Goal: Information Seeking & Learning: Find contact information

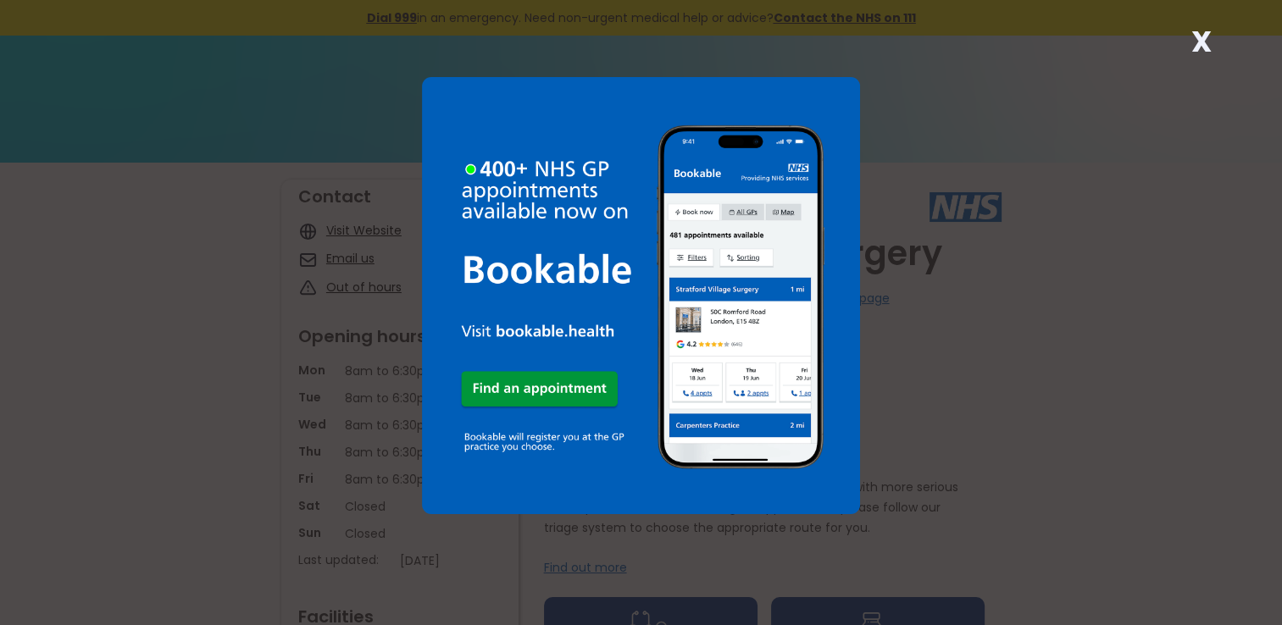
click at [1199, 44] on strong "X" at bounding box center [1200, 41] width 20 height 41
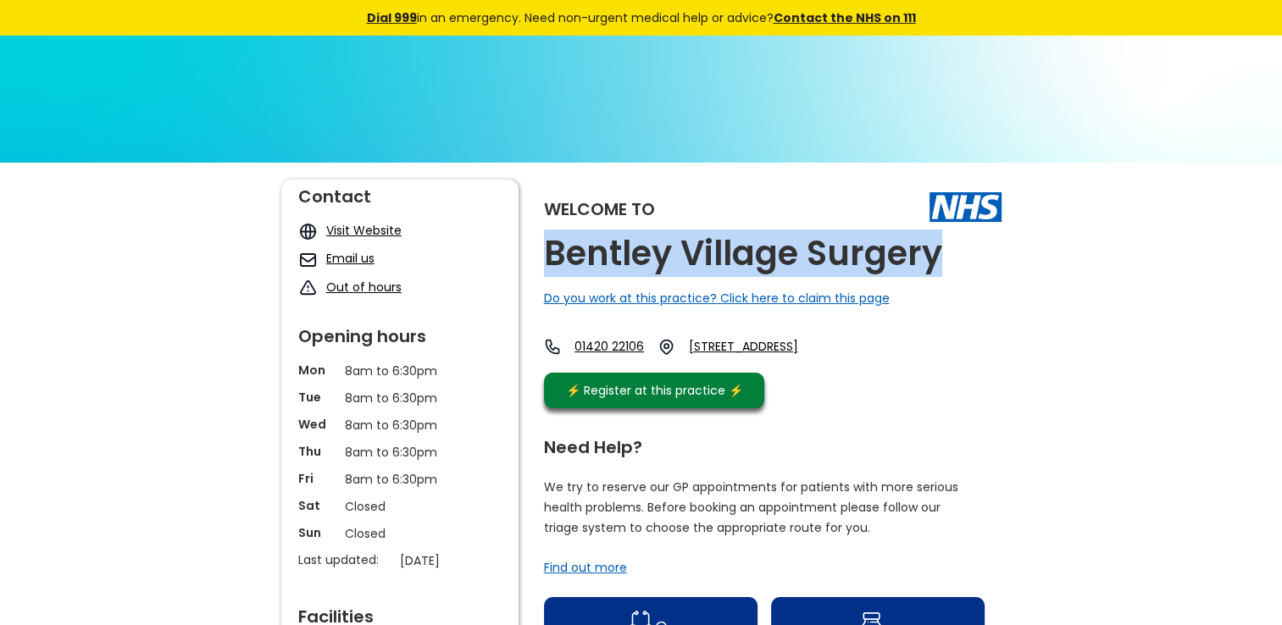
drag, startPoint x: 620, startPoint y: 249, endPoint x: 959, endPoint y: 252, distance: 338.8
click at [959, 252] on div "Welcome to [GEOGRAPHIC_DATA] Surgery Do you work at this practice? Click here t…" at bounding box center [772, 298] width 457 height 237
copy h2 "Bentley Village Surgery"
drag, startPoint x: 805, startPoint y: 346, endPoint x: 869, endPoint y: 344, distance: 64.4
click at [828, 344] on div "01420 [STREET_ADDRESS]" at bounding box center [686, 347] width 284 height 18
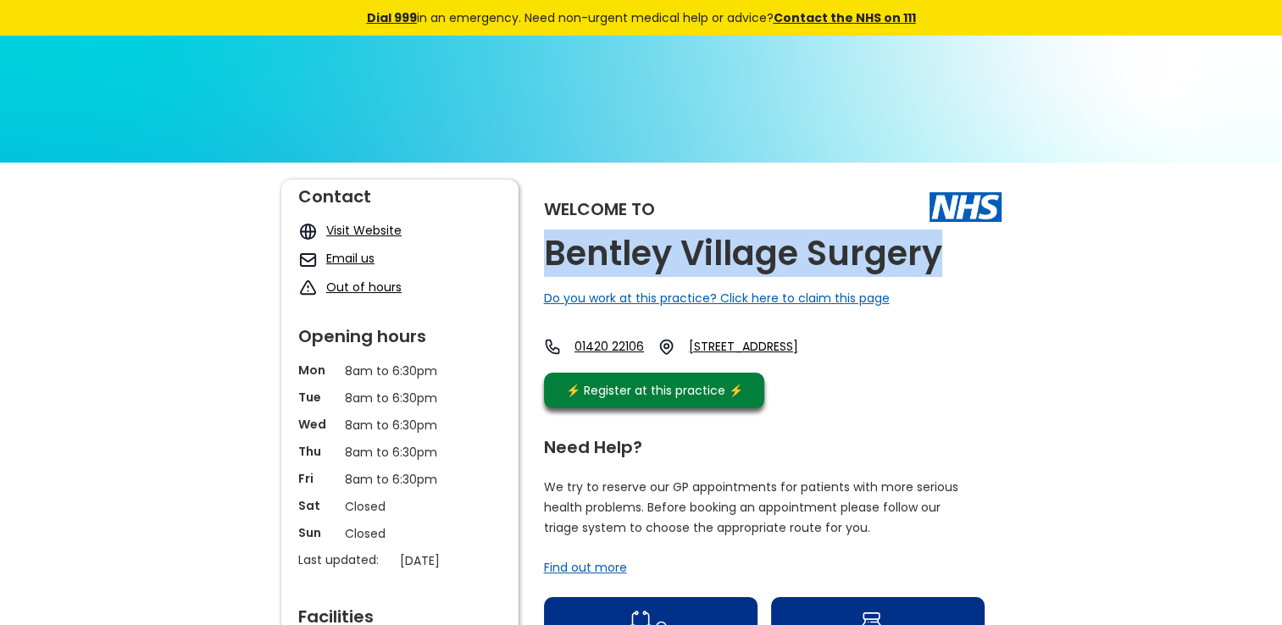
copy link "Hole Lane, Bentley"
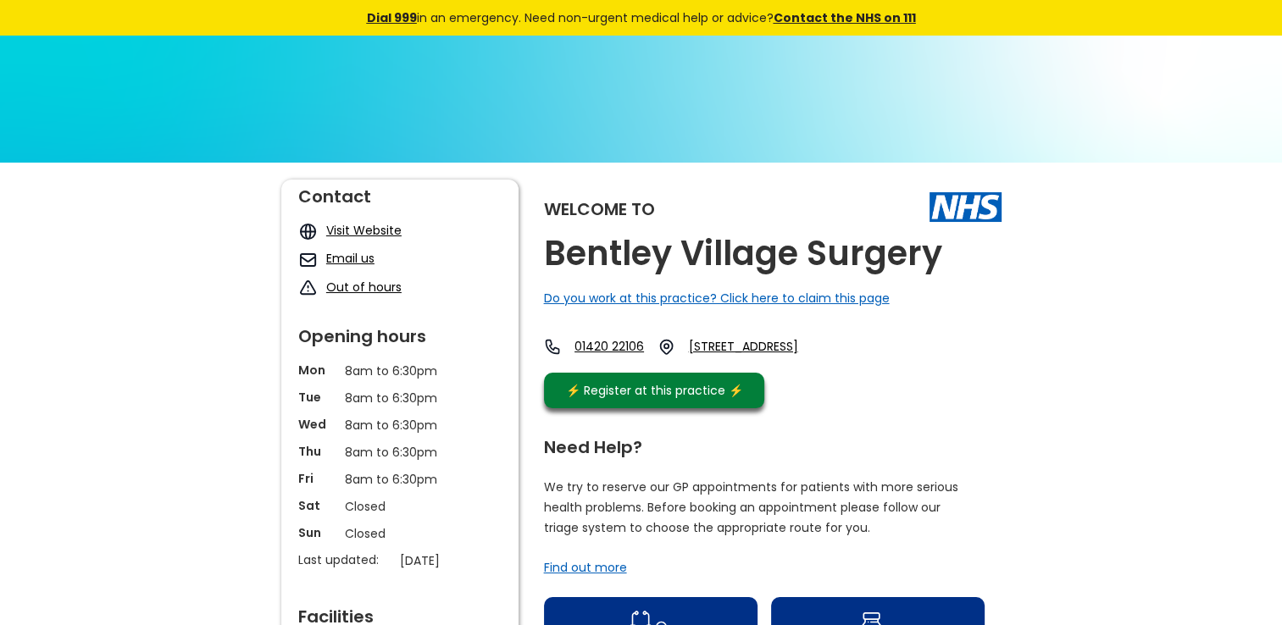
drag, startPoint x: 946, startPoint y: 421, endPoint x: 988, endPoint y: 343, distance: 88.7
click at [947, 417] on div "Welcome to [GEOGRAPHIC_DATA] Surgery Do you work at this practice? Click here t…" at bounding box center [772, 298] width 457 height 237
click at [918, 394] on div "Welcome to [GEOGRAPHIC_DATA] Surgery Do you work at this practice? Click here t…" at bounding box center [772, 298] width 457 height 237
drag, startPoint x: 938, startPoint y: 373, endPoint x: 748, endPoint y: 328, distance: 195.8
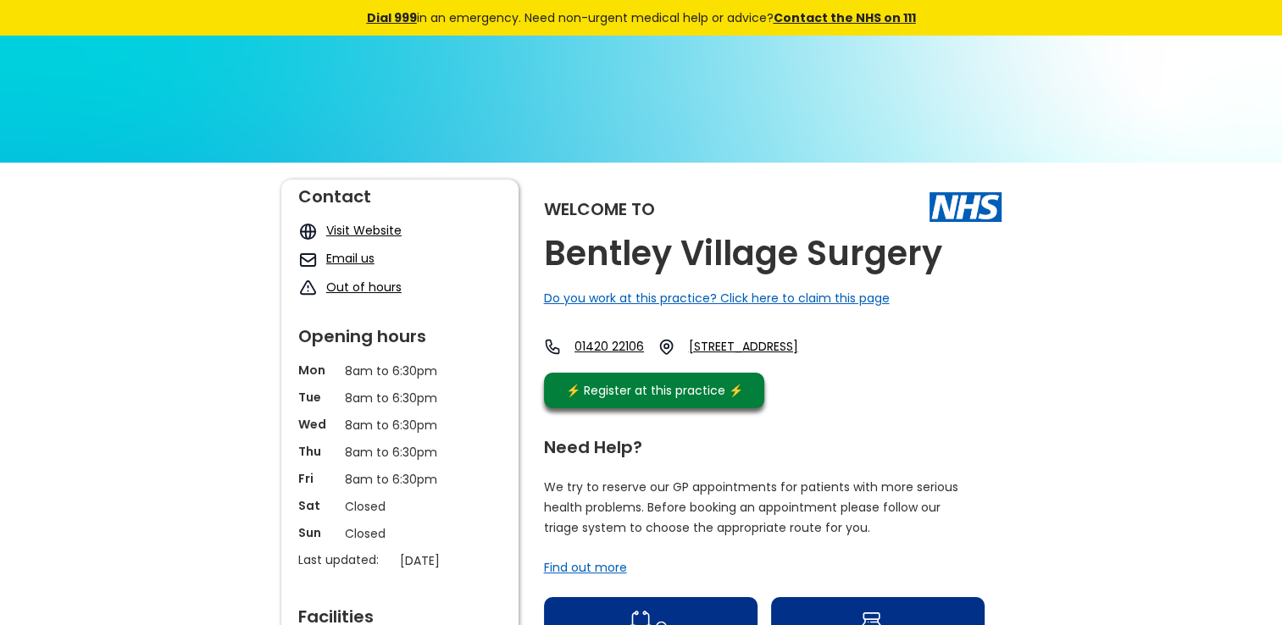
click at [748, 328] on div "Welcome to [GEOGRAPHIC_DATA] Surgery Do you work at this practice? Click here t…" at bounding box center [772, 298] width 457 height 237
click at [828, 364] on div "01420 [STREET_ADDRESS]" at bounding box center [686, 351] width 284 height 26
drag, startPoint x: 1039, startPoint y: 382, endPoint x: 876, endPoint y: 345, distance: 167.7
drag, startPoint x: 876, startPoint y: 345, endPoint x: 901, endPoint y: 346, distance: 25.4
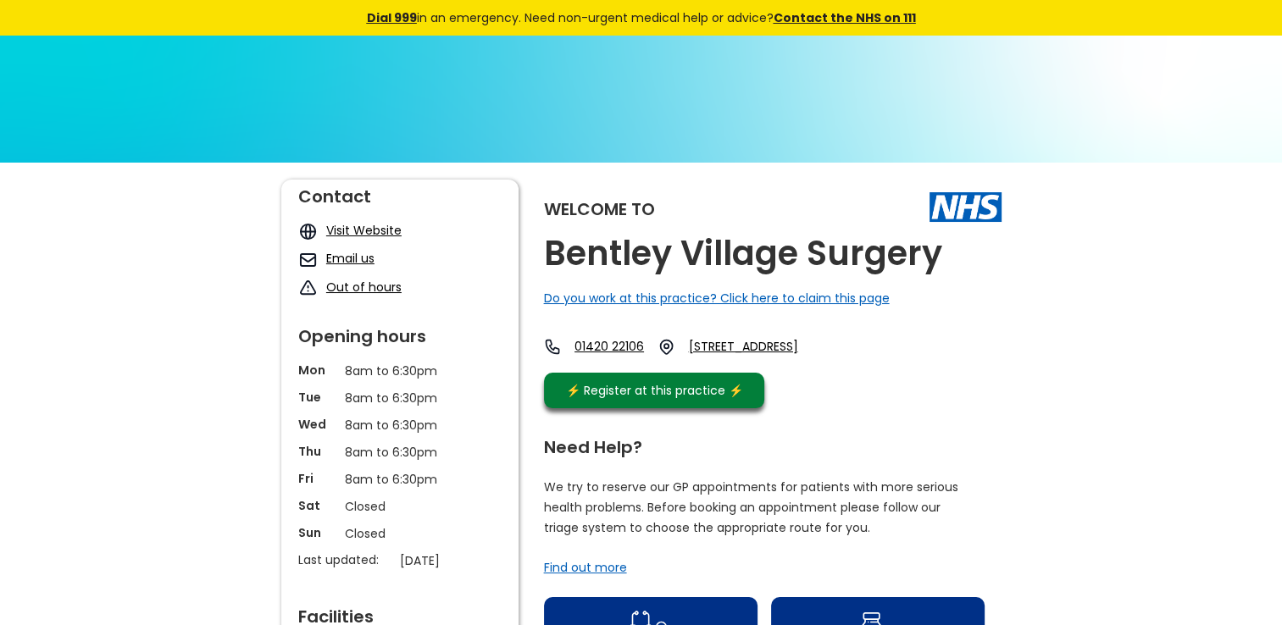
copy link "[STREET_ADDRESS]"
